Goal: Information Seeking & Learning: Check status

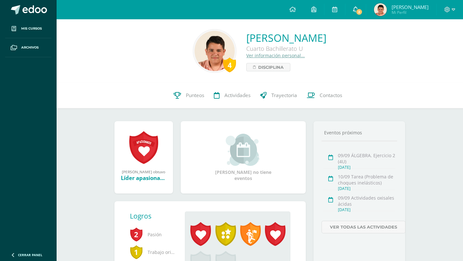
click at [363, 12] on span "2" at bounding box center [359, 11] width 7 height 7
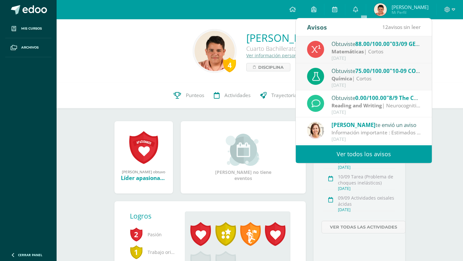
click at [388, 16] on link "[PERSON_NAME] Mi Perfil" at bounding box center [401, 9] width 70 height 19
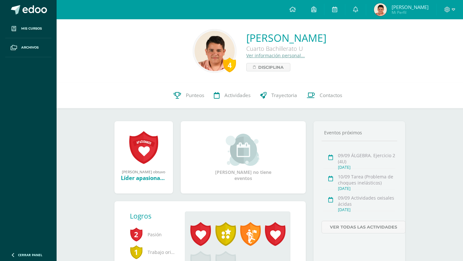
click at [387, 10] on img at bounding box center [380, 9] width 13 height 13
click at [171, 93] on link "Punteos" at bounding box center [189, 96] width 40 height 26
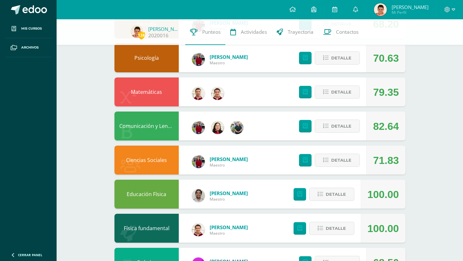
scroll to position [125, 0]
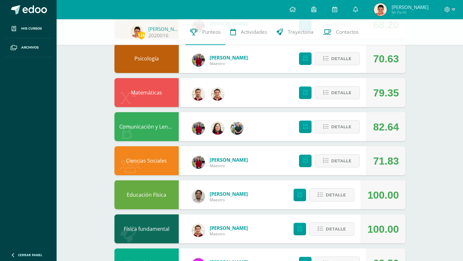
click at [331, 222] on div "Detalle" at bounding box center [322, 229] width 77 height 29
click at [329, 236] on button "Detalle" at bounding box center [332, 229] width 45 height 13
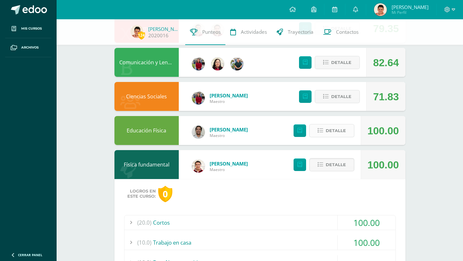
scroll to position [231, 0]
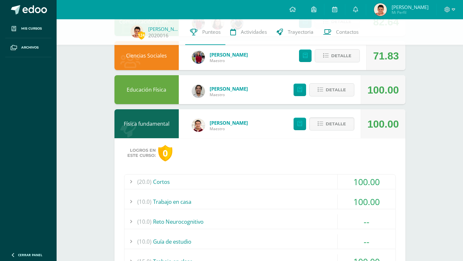
click at [292, 202] on div "(10.0) Trabajo en casa" at bounding box center [260, 202] width 271 height 14
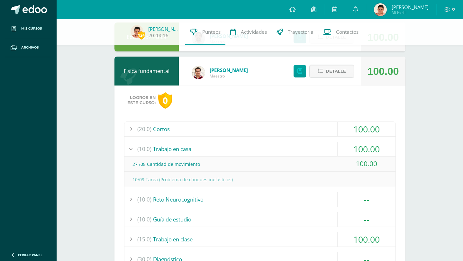
scroll to position [284, 0]
click at [300, 150] on div "(10.0) Trabajo en casa" at bounding box center [260, 148] width 271 height 14
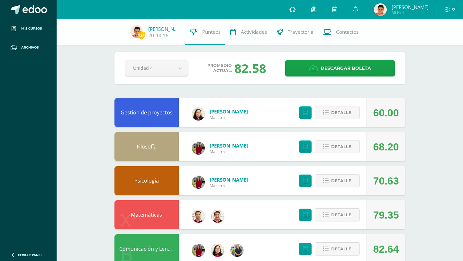
scroll to position [0, 0]
